Goal: Task Accomplishment & Management: Use online tool/utility

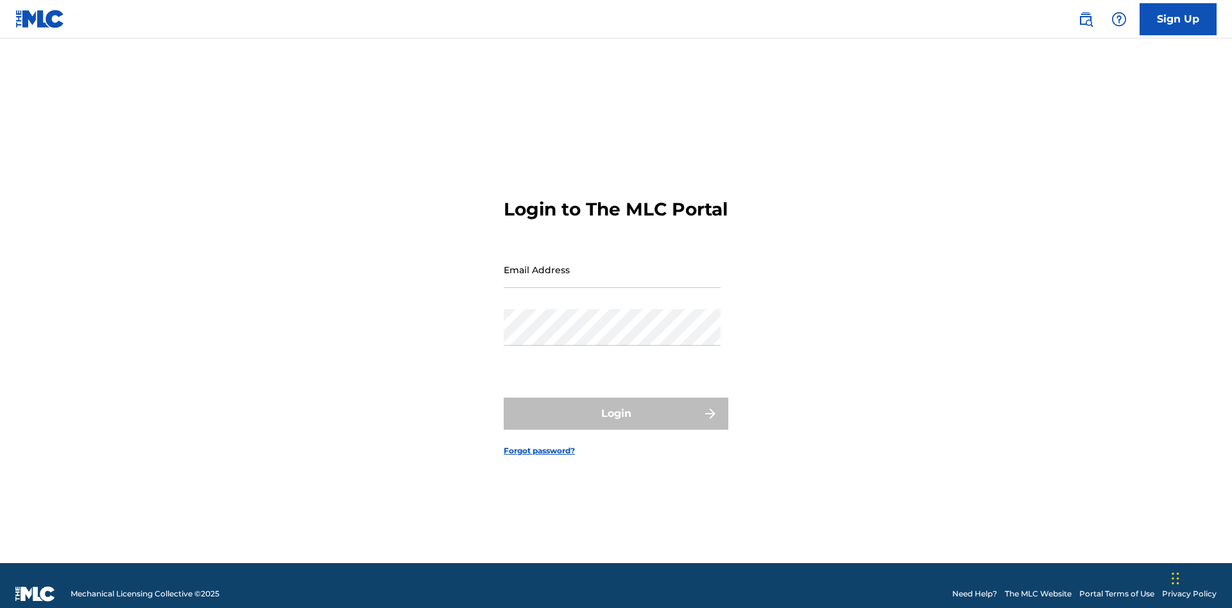
scroll to position [17, 0]
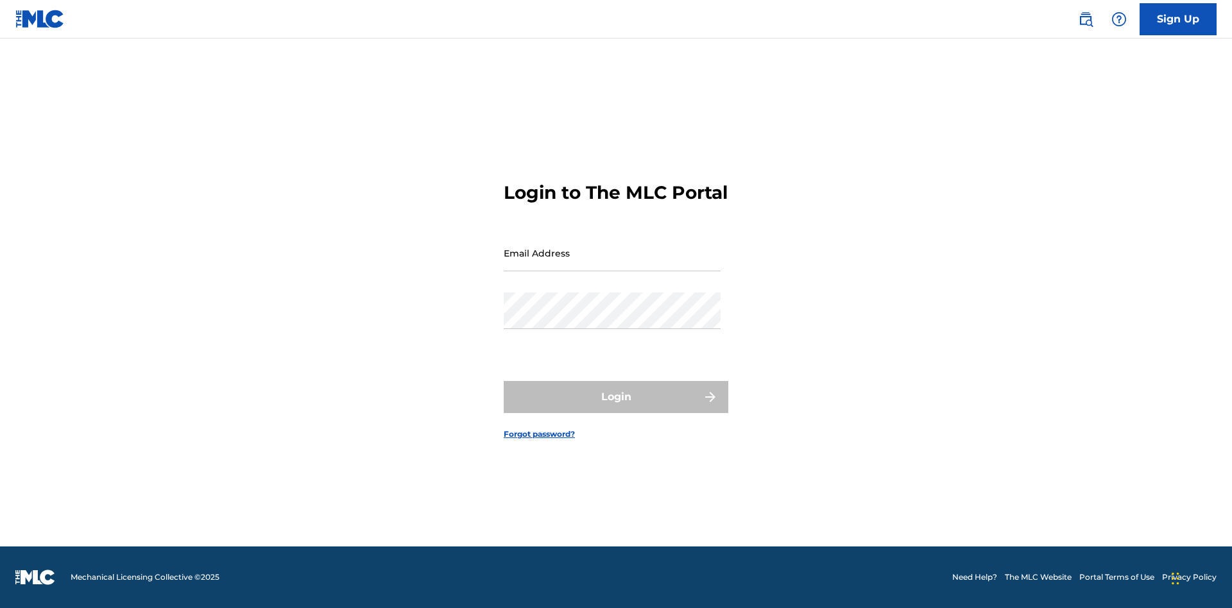
click at [612, 264] on input "Email Address" at bounding box center [612, 253] width 217 height 37
type input "Krystal.Ribble@themlc.com"
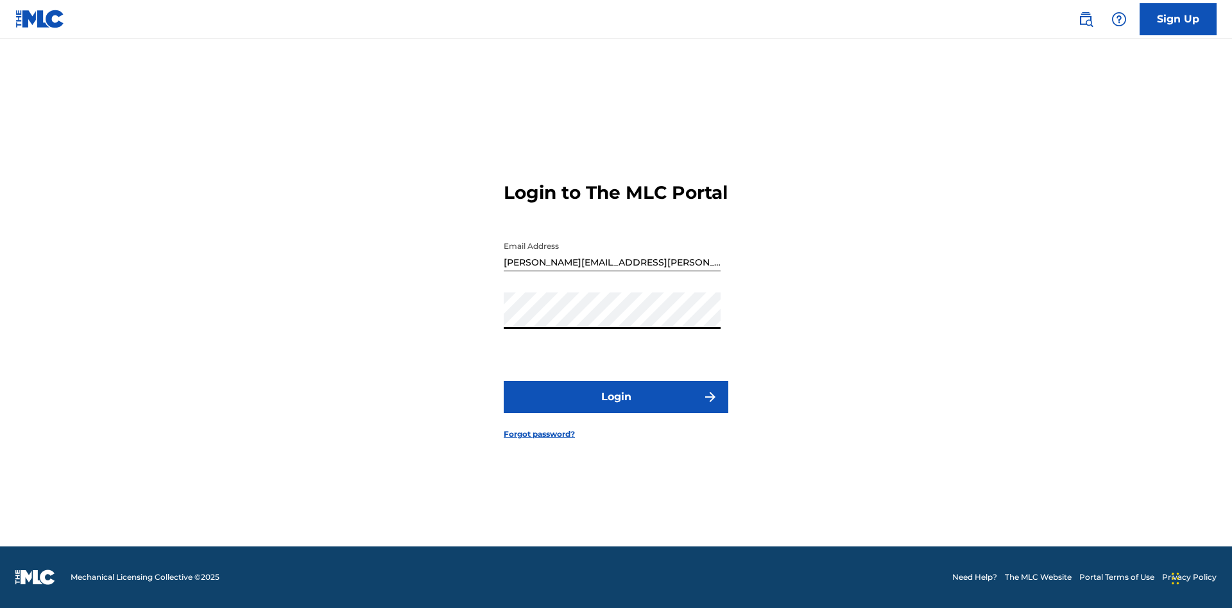
click at [616, 408] on button "Login" at bounding box center [616, 397] width 225 height 32
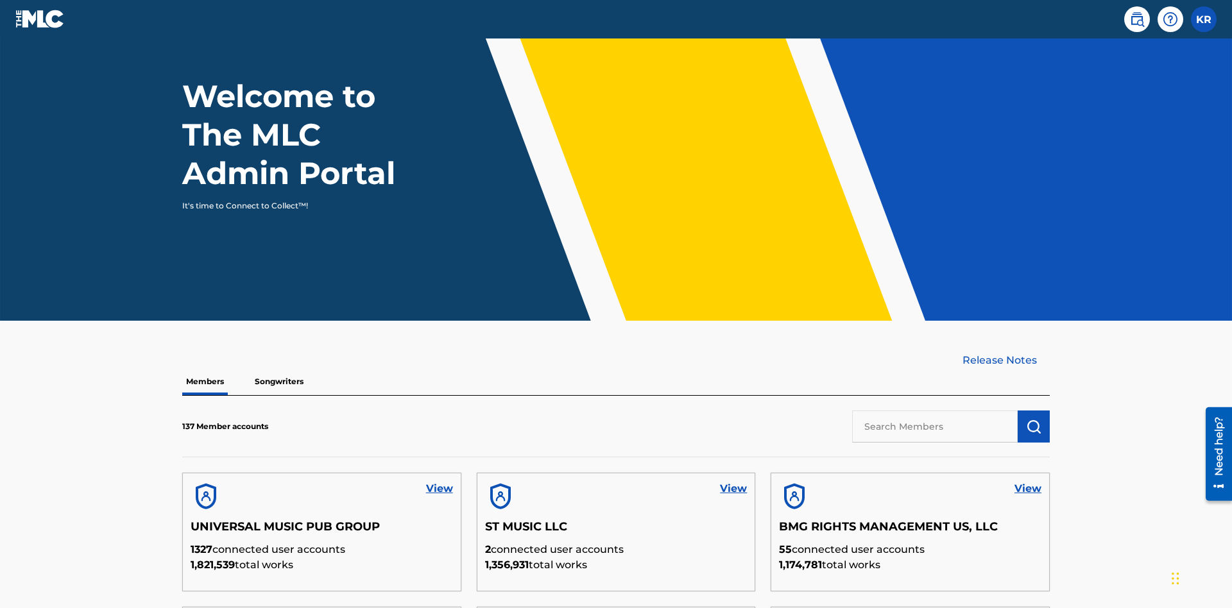
scroll to position [388, 0]
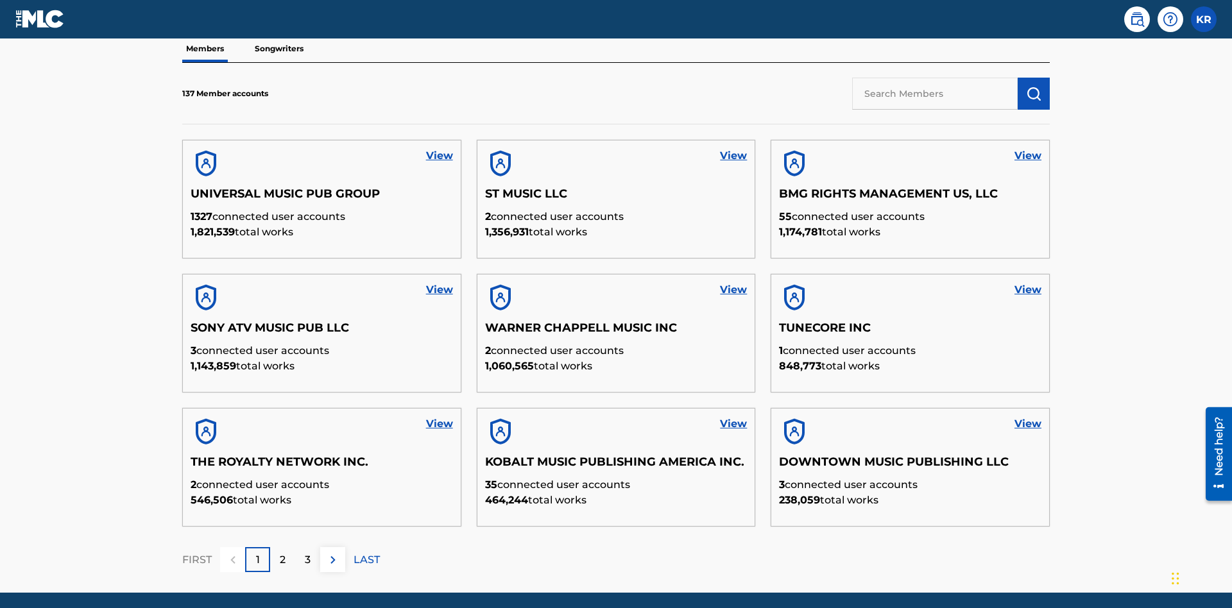
click at [935, 93] on input "text" at bounding box center [935, 94] width 166 height 32
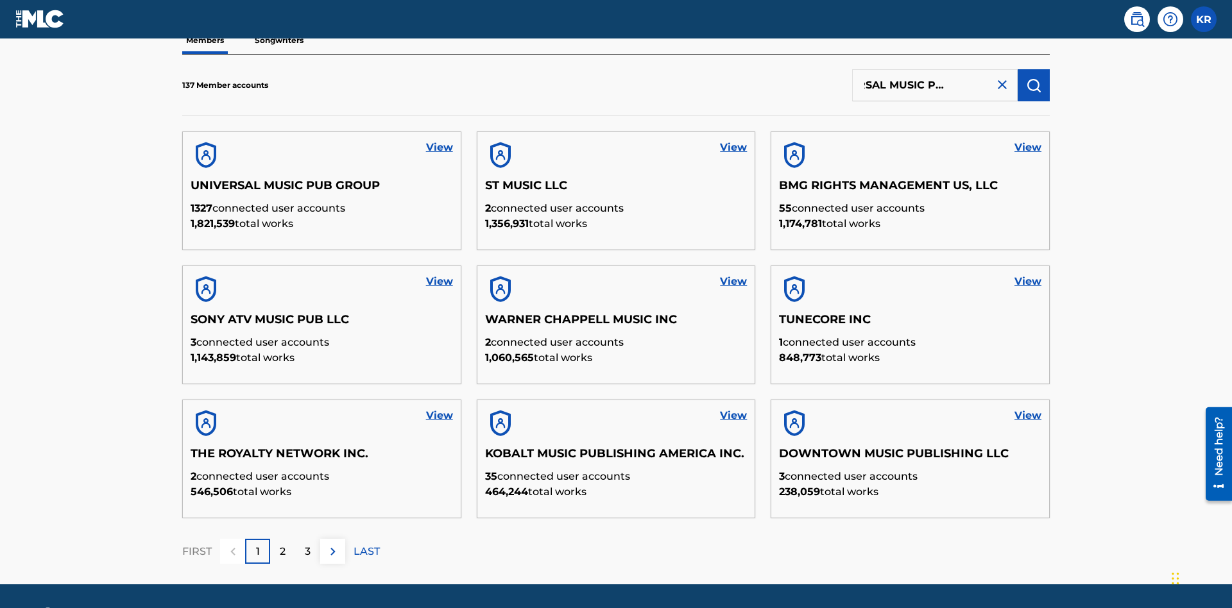
type input "UNIVERSAL MUSIC PUB GROUP"
click at [1033, 85] on img "submit" at bounding box center [1033, 85] width 15 height 15
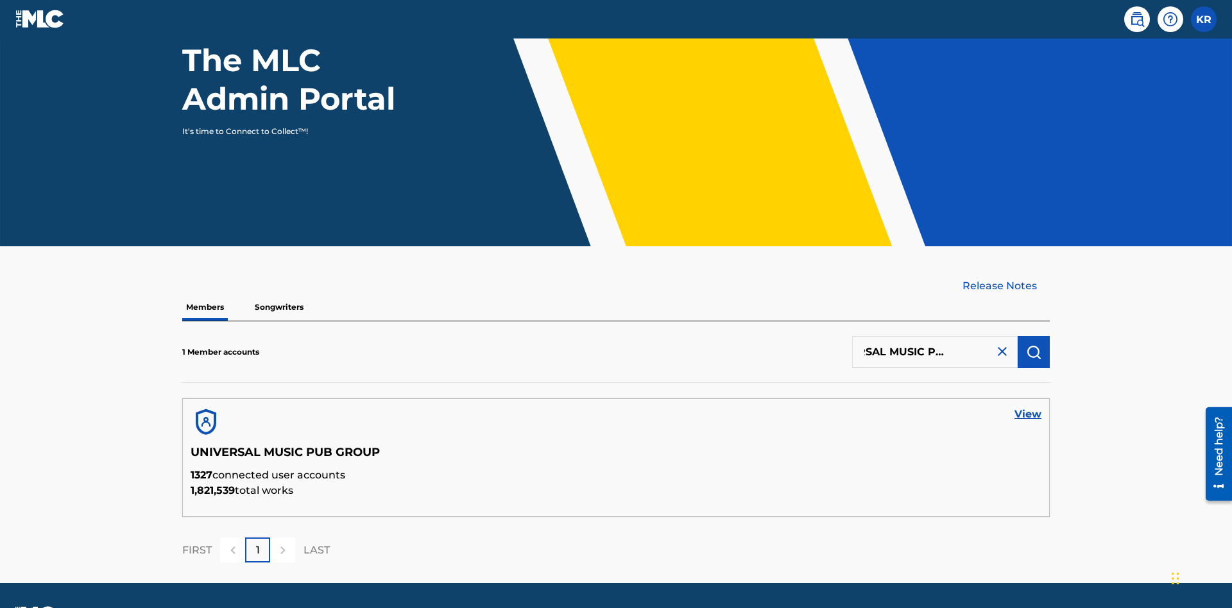
scroll to position [166, 0]
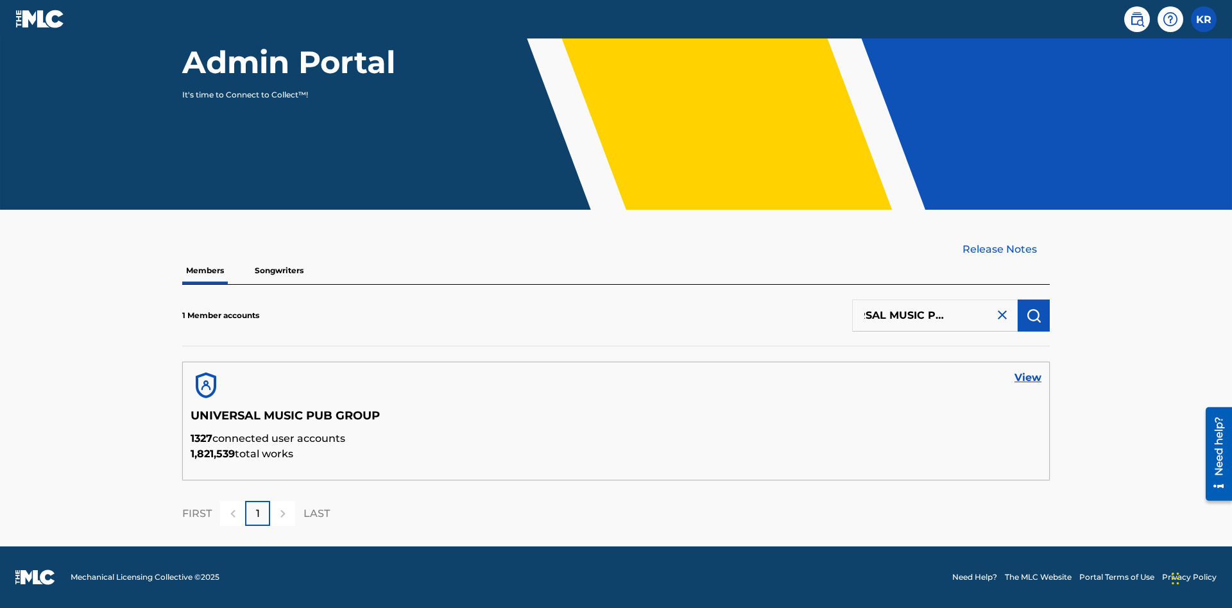
click at [1028, 378] on link "View" at bounding box center [1027, 377] width 27 height 15
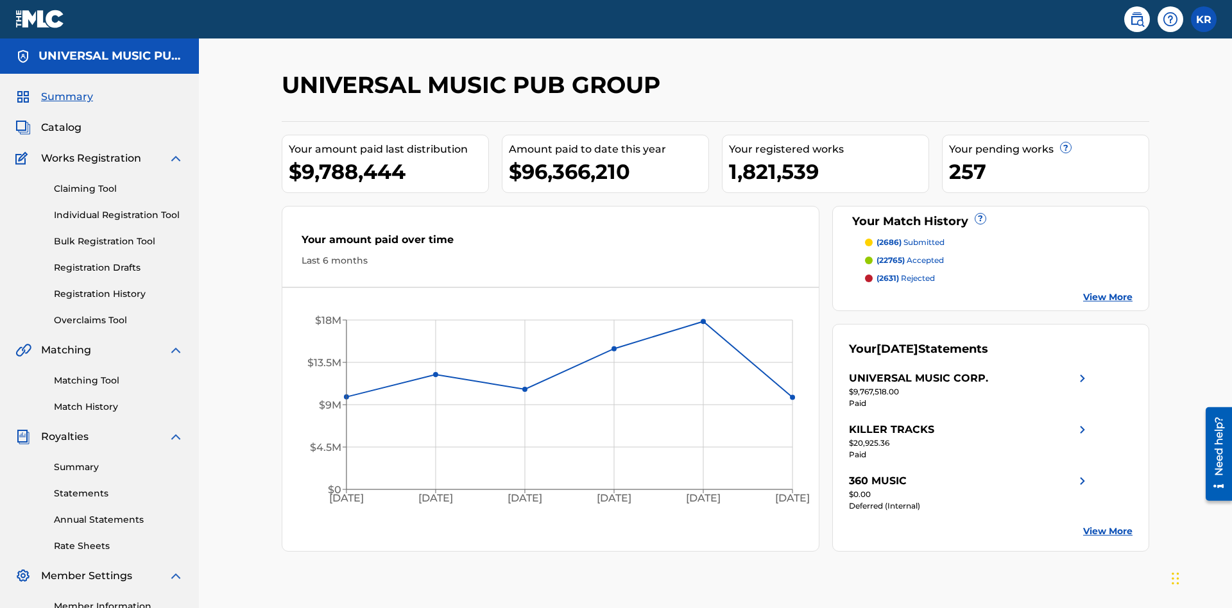
scroll to position [132, 0]
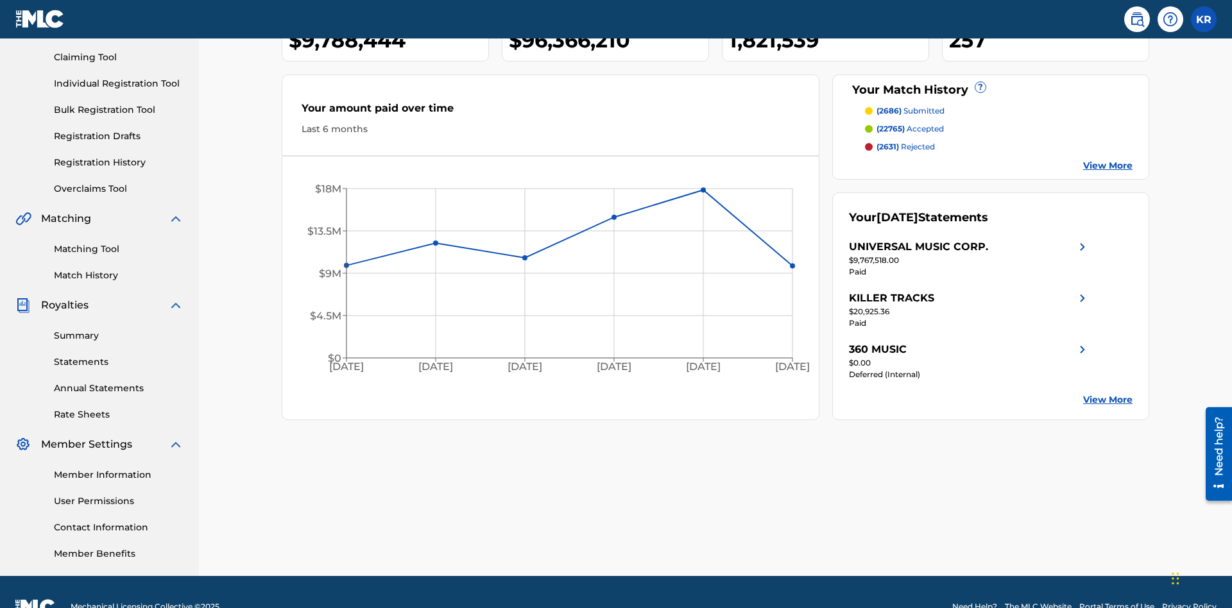
click at [119, 83] on link "Individual Registration Tool" at bounding box center [119, 83] width 130 height 13
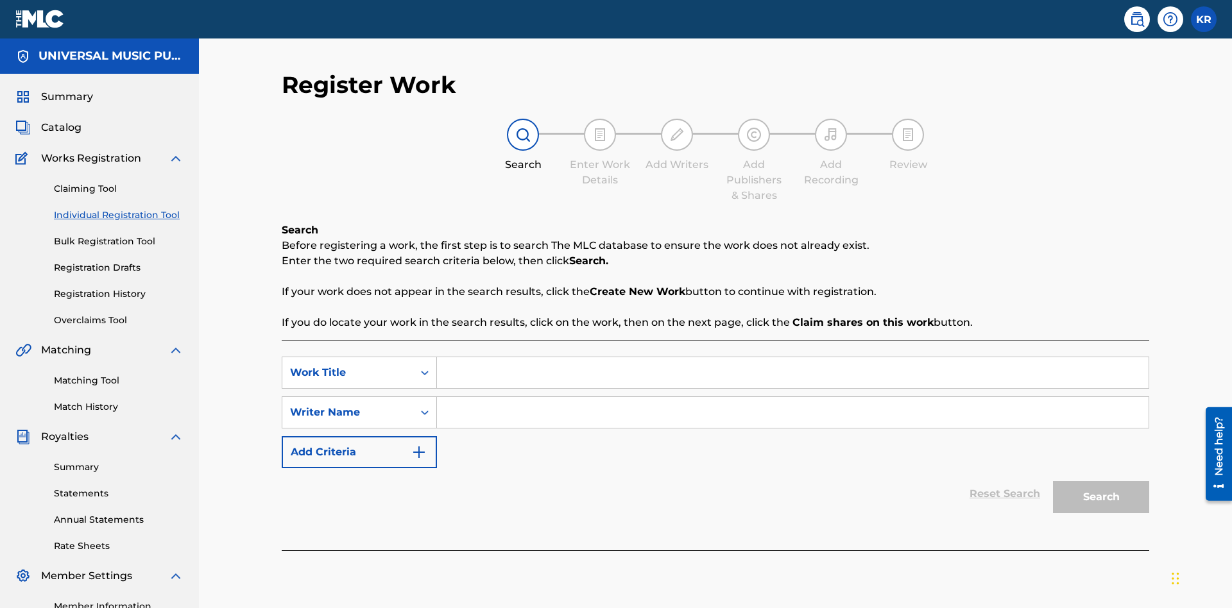
scroll to position [161, 0]
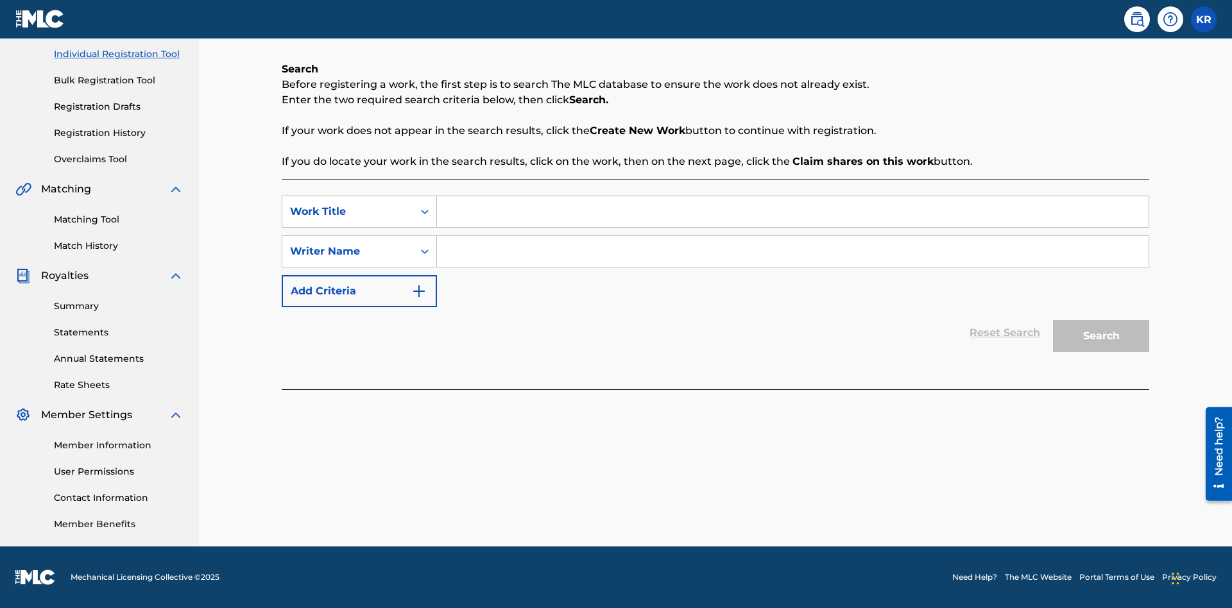
click at [792, 212] on input "Search Form" at bounding box center [792, 211] width 711 height 31
type input "Saved Work"
click at [792, 251] on input "Search Form" at bounding box center [792, 251] width 711 height 31
type input "Test Name"
